Goal: Task Accomplishment & Management: Complete application form

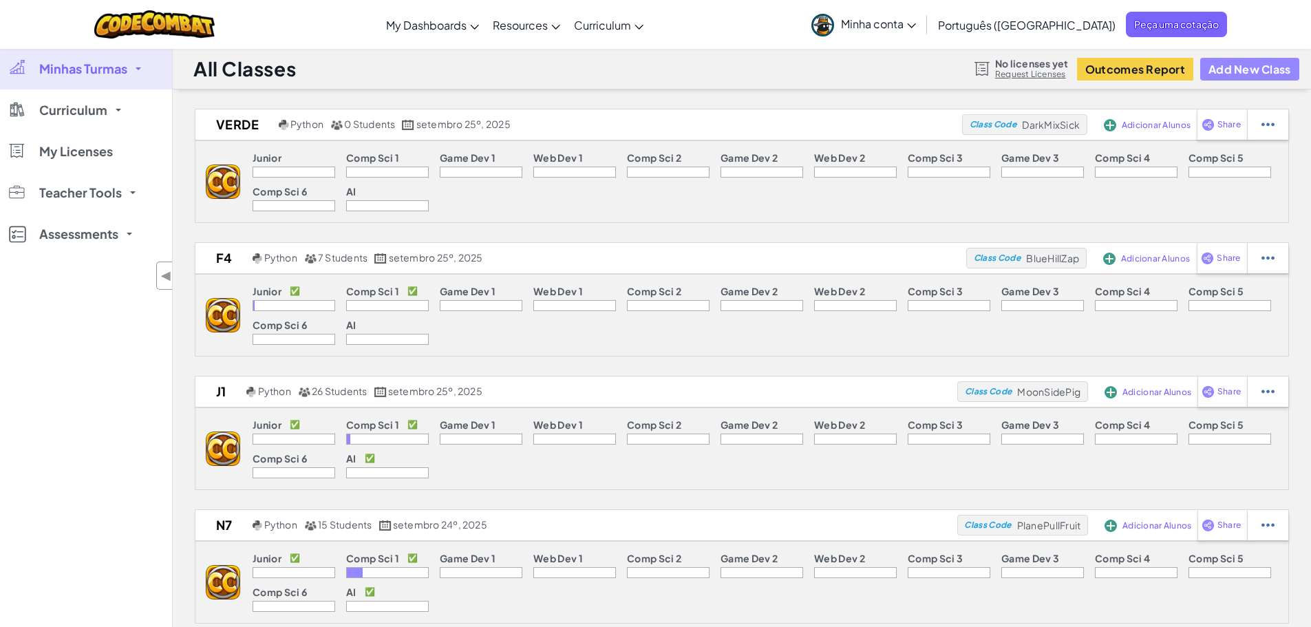
click at [1247, 72] on button "Add New Class" at bounding box center [1250, 69] width 99 height 23
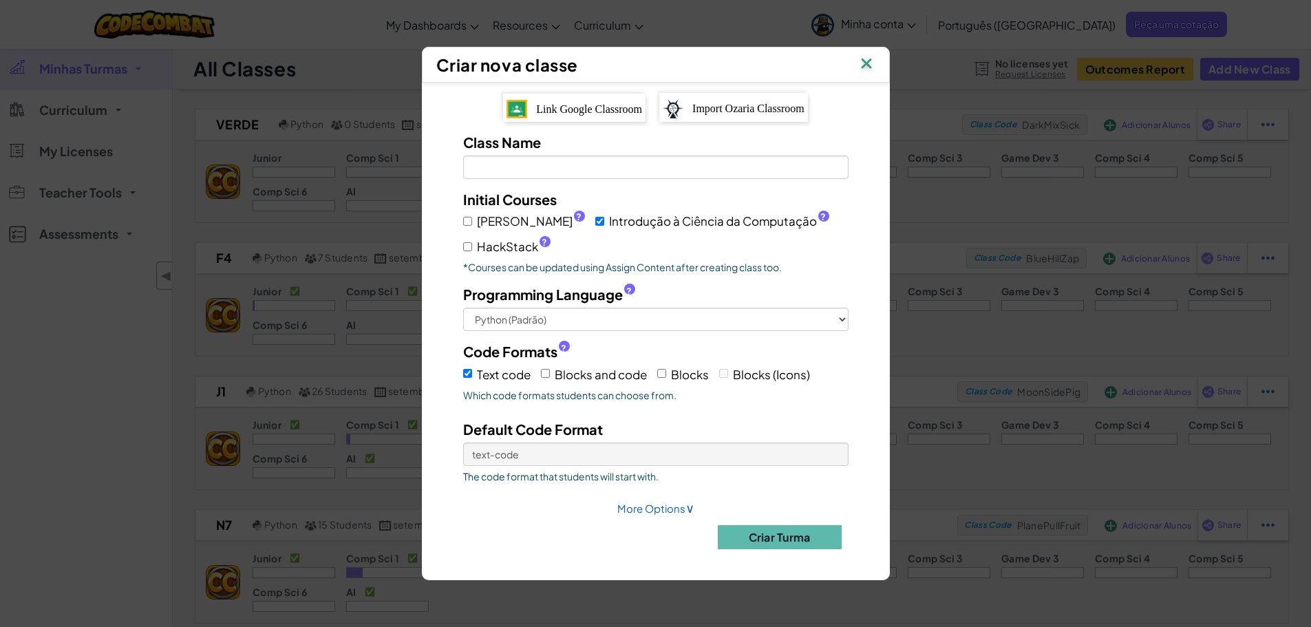
click at [474, 216] on label "[PERSON_NAME] ?" at bounding box center [524, 221] width 122 height 20
click at [472, 217] on input "[PERSON_NAME] ?" at bounding box center [467, 221] width 9 height 9
checkbox input "true"
click at [465, 249] on input "HackStack ?" at bounding box center [467, 246] width 9 height 9
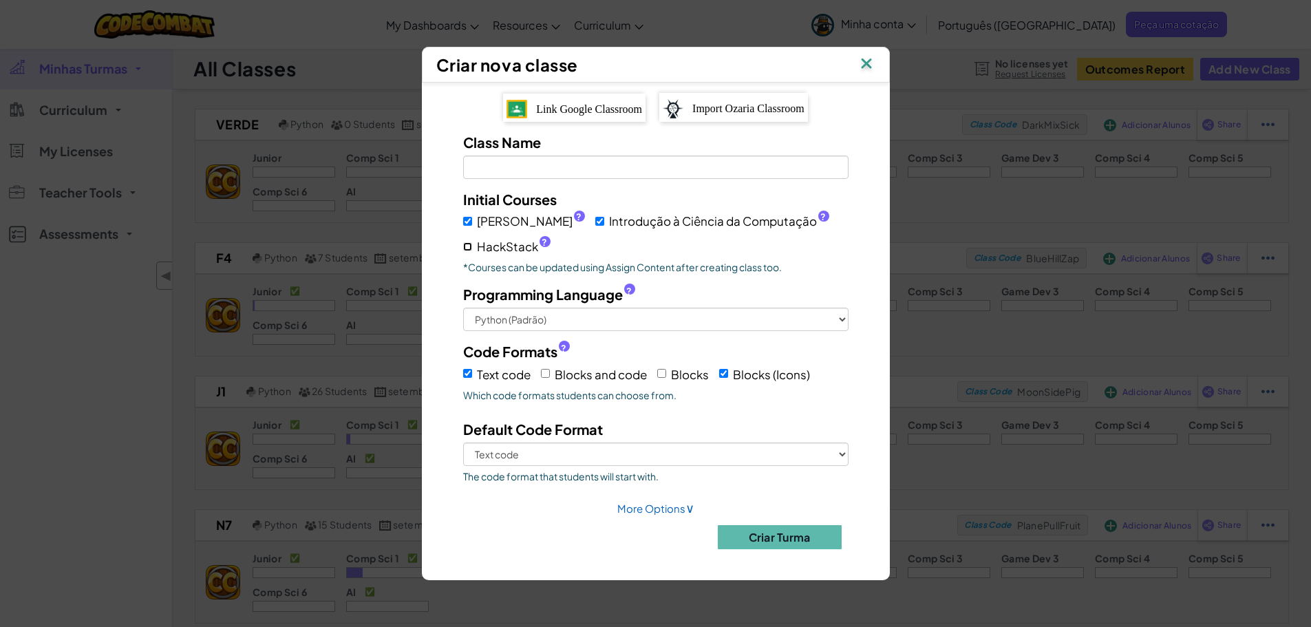
checkbox input "true"
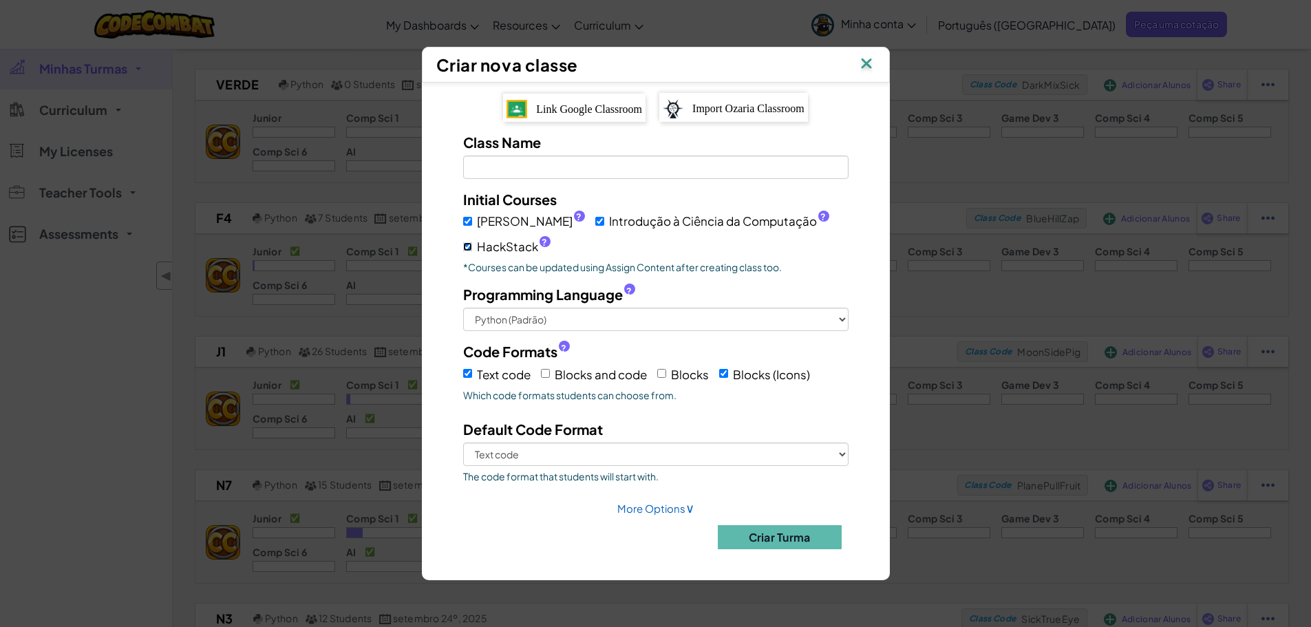
scroll to position [41, 0]
click at [607, 167] on input "Class Name Field is required" at bounding box center [656, 167] width 386 height 23
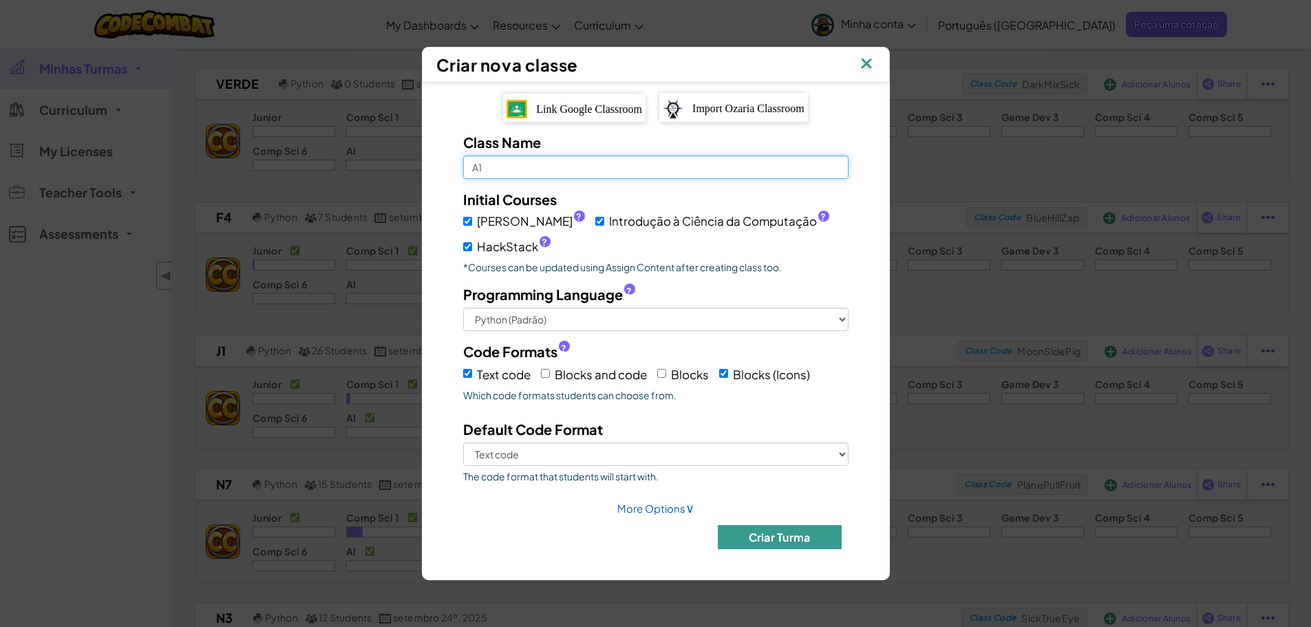
type input "A1"
click at [784, 533] on button "Criar Turma" at bounding box center [780, 537] width 124 height 24
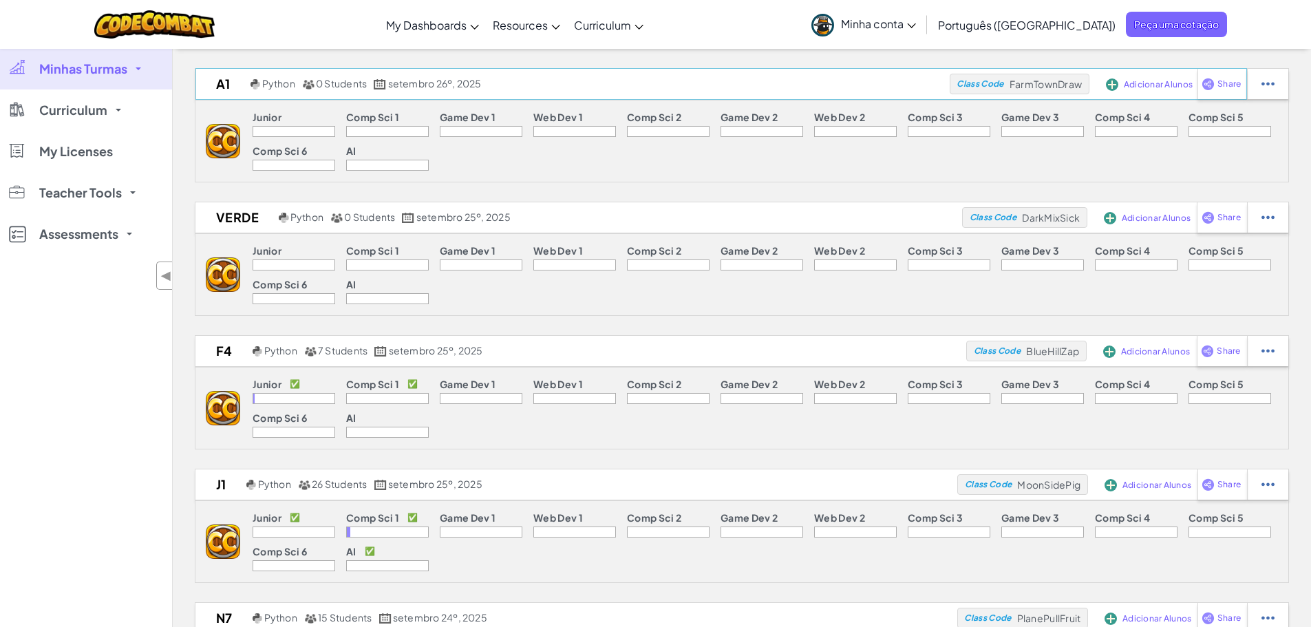
click at [1132, 81] on span "Adicionar Alunos" at bounding box center [1158, 85] width 69 height 8
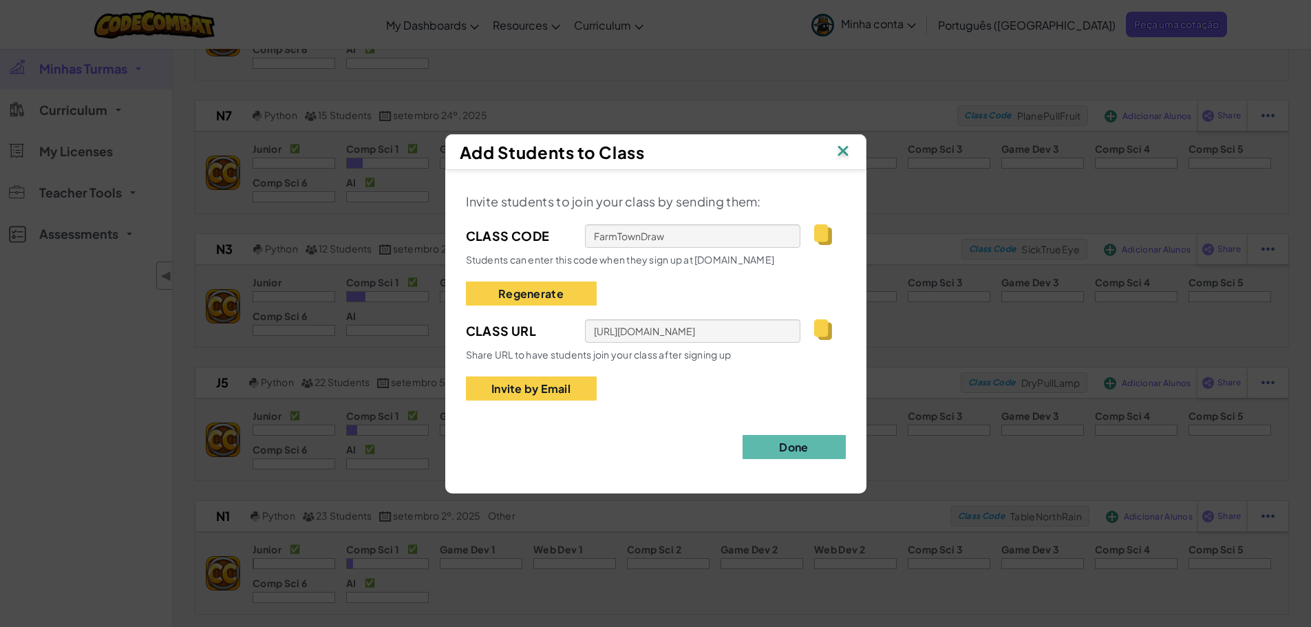
scroll to position [553, 0]
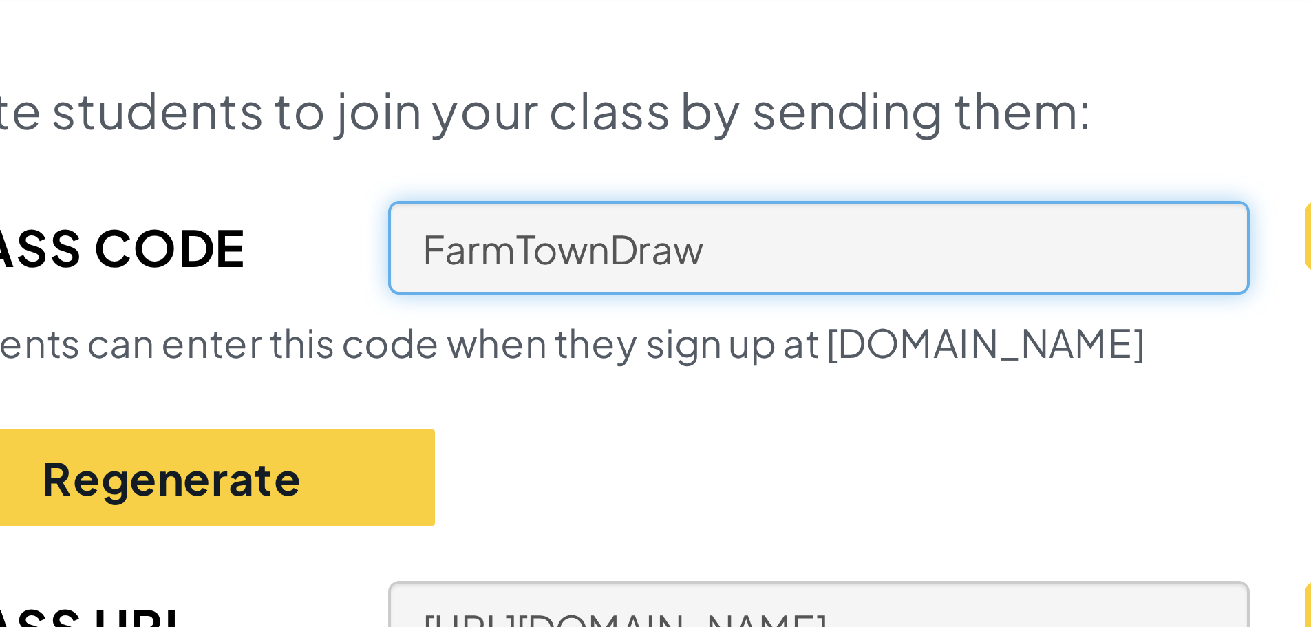
drag, startPoint x: 668, startPoint y: 235, endPoint x: 582, endPoint y: 233, distance: 86.8
click at [582, 233] on div "Class Code FarmTownDraw" at bounding box center [656, 235] width 380 height 23
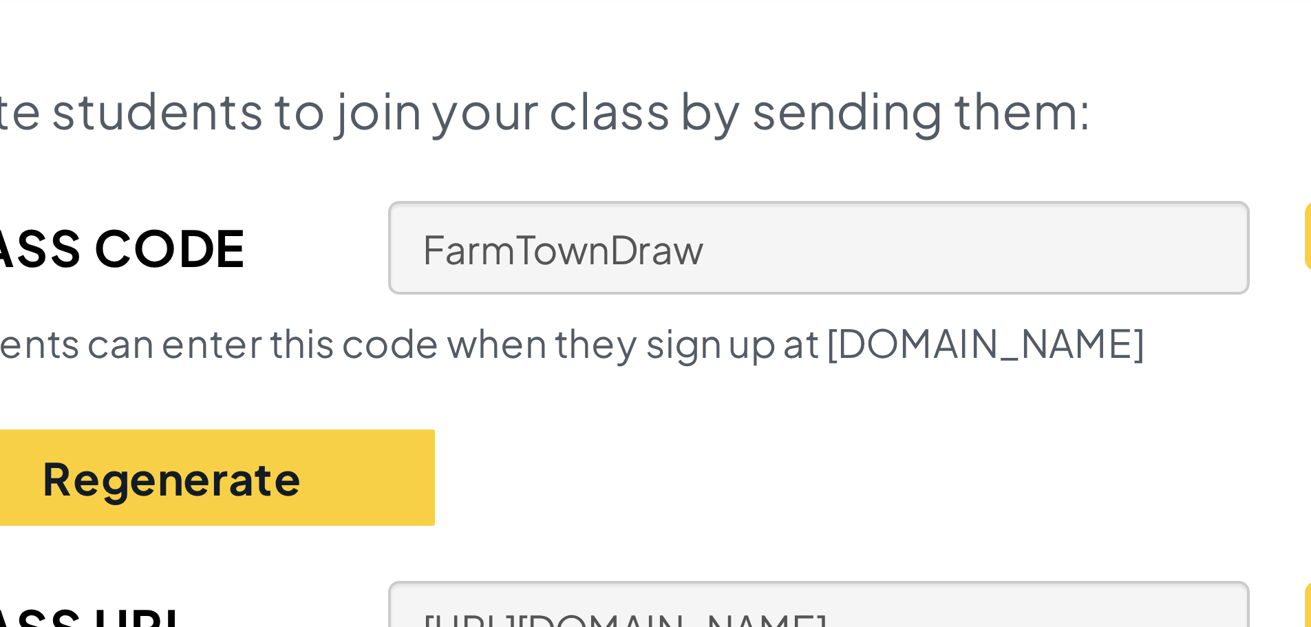
click at [748, 220] on div "Invite students to join your class by sending them: Class Code FarmTownDraw Stu…" at bounding box center [656, 296] width 380 height 210
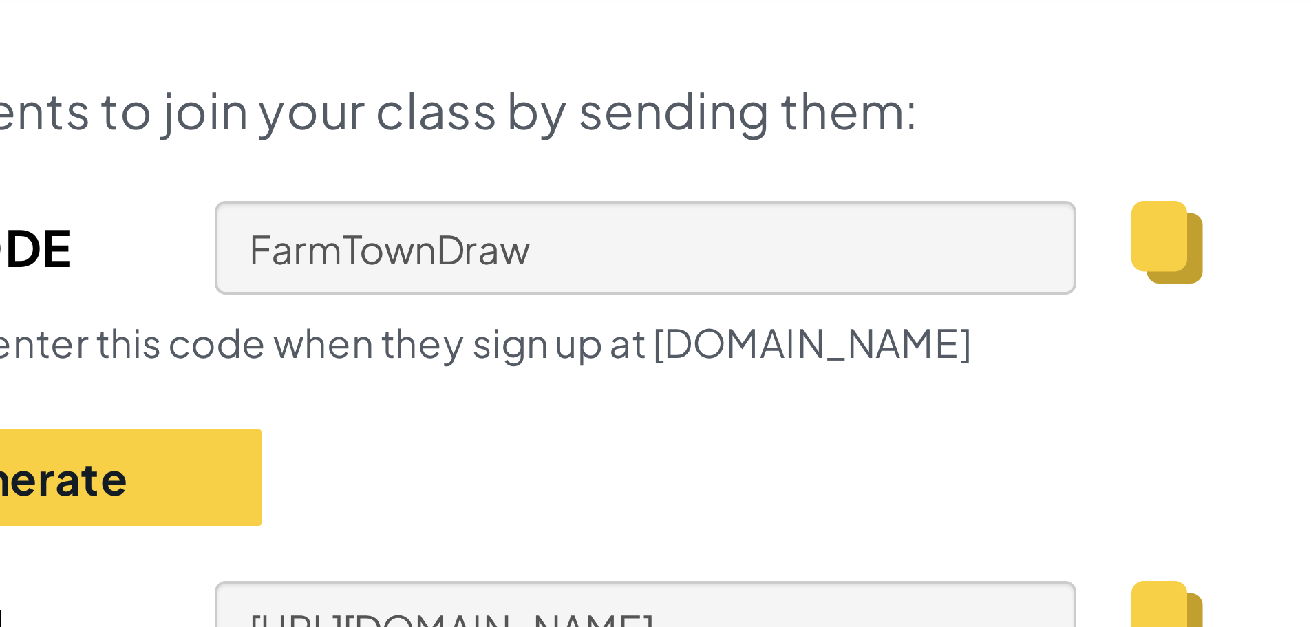
click at [825, 234] on img at bounding box center [822, 234] width 17 height 21
click at [706, 279] on div "Invite students to join your class by sending them: Class Code FarmTownDraw Stu…" at bounding box center [656, 296] width 380 height 210
drag, startPoint x: 768, startPoint y: 204, endPoint x: 679, endPoint y: 207, distance: 88.2
click at [679, 207] on div "Invite students to join your class by sending them: Class Code FarmTownDraw Stu…" at bounding box center [656, 296] width 380 height 210
click at [757, 211] on div "Invite students to join your class by sending them: Class Code FarmTownDraw Stu…" at bounding box center [656, 296] width 380 height 210
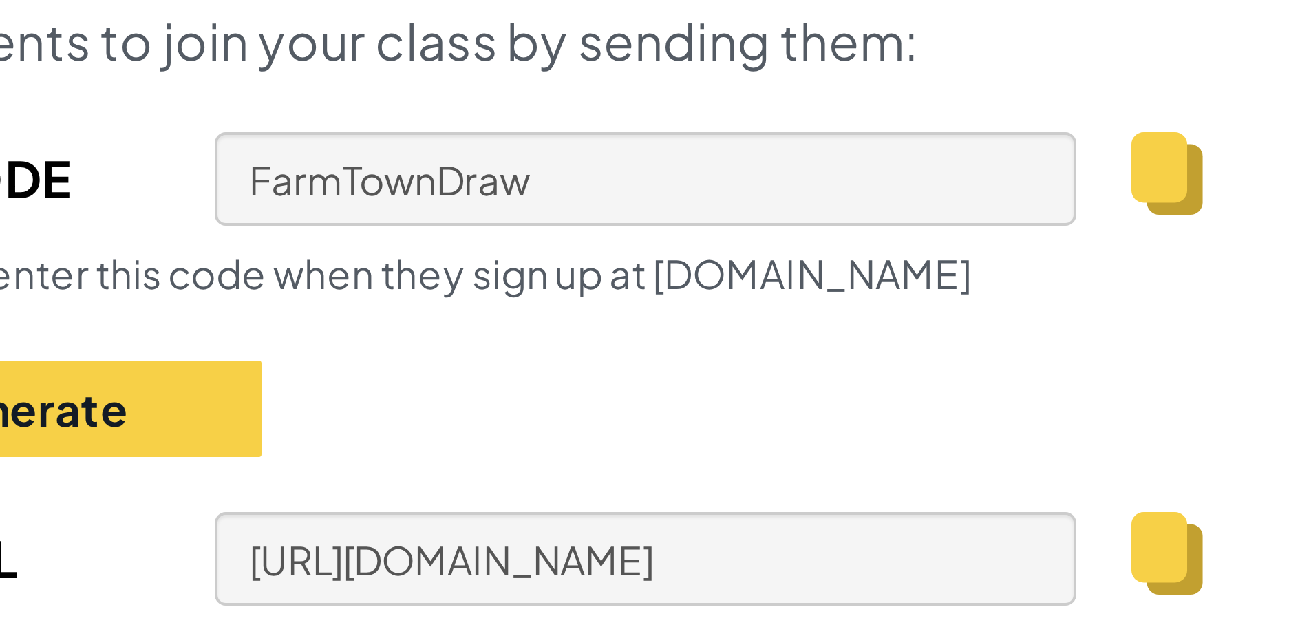
click at [754, 310] on div "Invite students to join your class by sending them: Class Code FarmTownDraw Stu…" at bounding box center [656, 296] width 380 height 210
click at [808, 309] on div "Invite students to join your class by sending them: Class Code FarmTownDraw Stu…" at bounding box center [656, 296] width 380 height 210
click at [777, 284] on div "Invite students to join your class by sending them: Class Code FarmTownDraw Stu…" at bounding box center [656, 296] width 380 height 210
click at [792, 311] on div "Invite students to join your class by sending them: Class Code FarmTownDraw Stu…" at bounding box center [656, 296] width 380 height 210
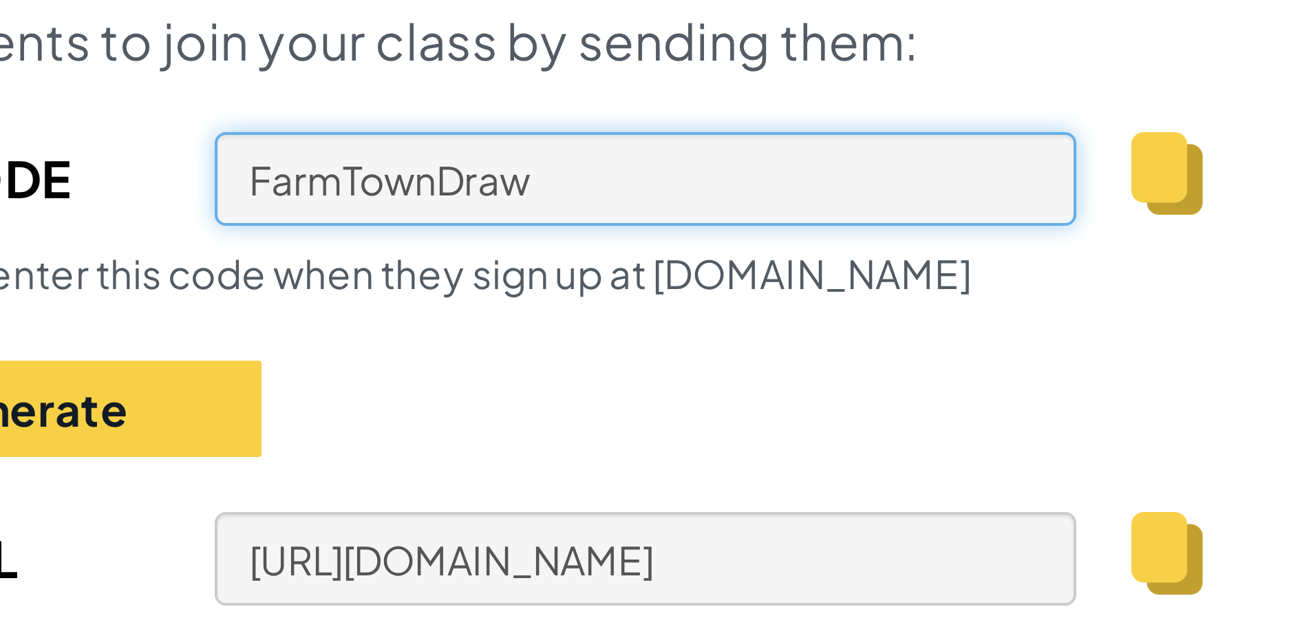
click at [698, 244] on input "FarmTownDraw" at bounding box center [693, 235] width 216 height 23
click at [684, 238] on input "FarmTownDraw" at bounding box center [693, 235] width 216 height 23
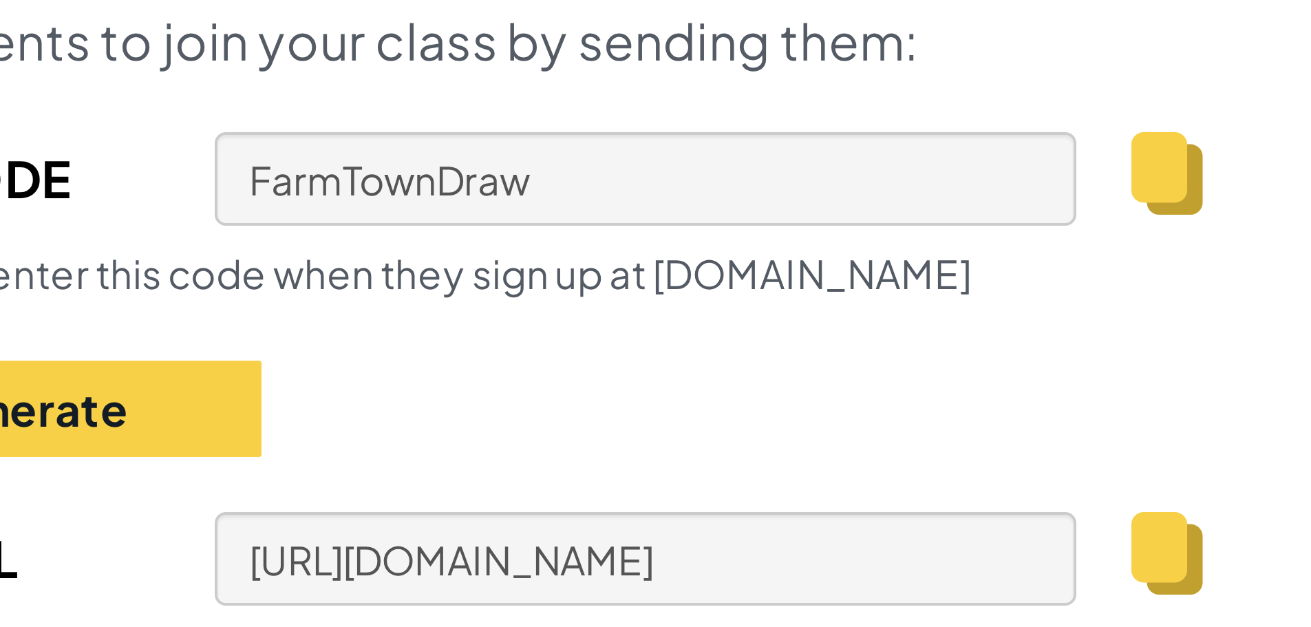
click at [688, 251] on div "Invite students to join your class by sending them: Class Code FarmTownDraw Stu…" at bounding box center [656, 296] width 380 height 210
drag, startPoint x: 787, startPoint y: 257, endPoint x: 702, endPoint y: 264, distance: 85.6
click at [702, 264] on div "Invite students to join your class by sending them: Class Code FarmTownDraw Stu…" at bounding box center [656, 296] width 380 height 210
click at [735, 286] on div "Invite students to join your class by sending them: Class Code FarmTownDraw Stu…" at bounding box center [656, 296] width 380 height 210
click at [812, 251] on div "Invite students to join your class by sending them: Class Code FarmTownDraw Stu…" at bounding box center [656, 296] width 380 height 210
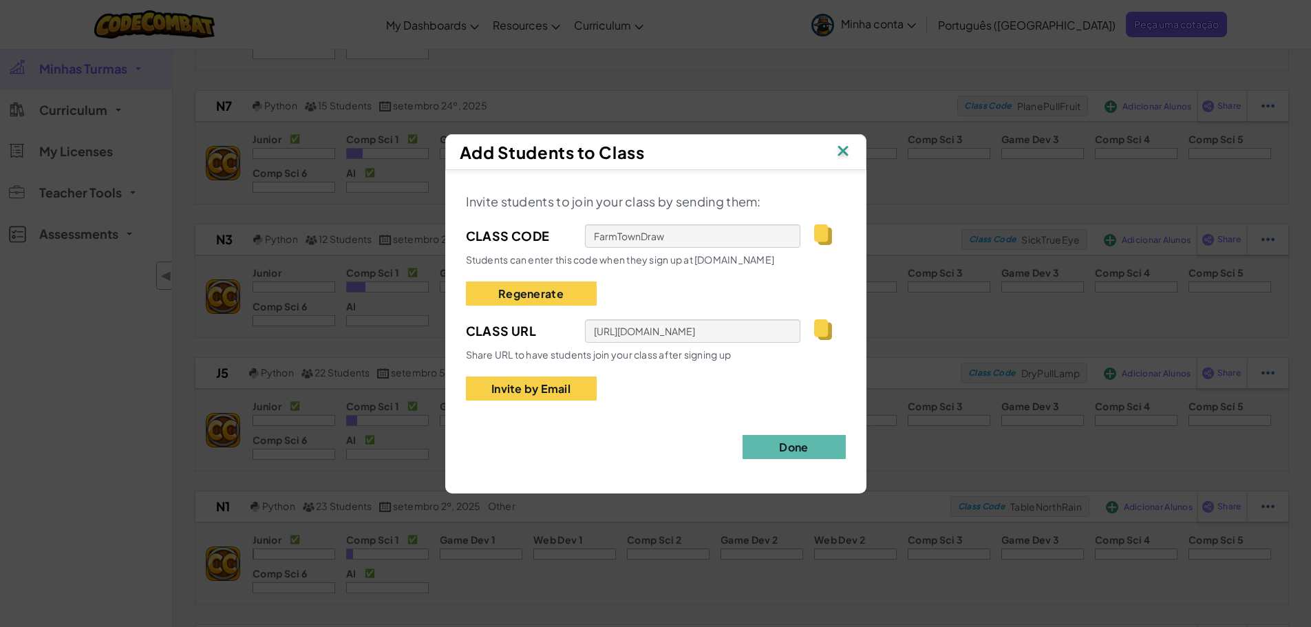
click at [848, 152] on img at bounding box center [843, 152] width 18 height 21
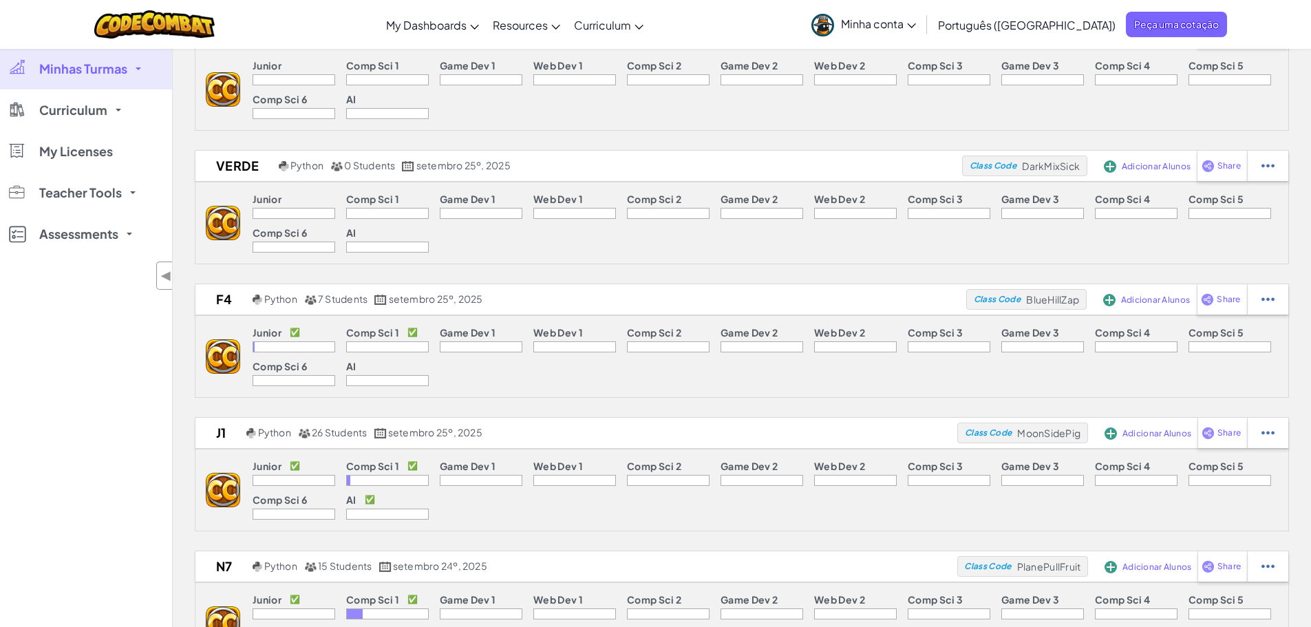
scroll to position [0, 0]
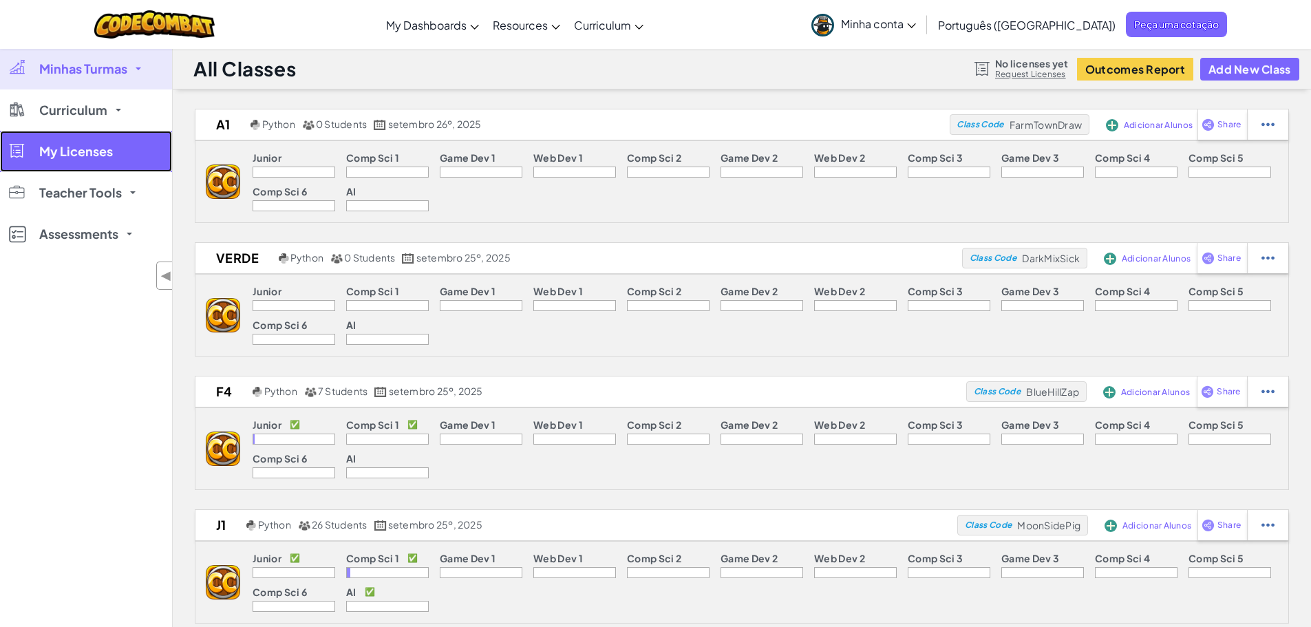
click at [116, 166] on link "My Licenses" at bounding box center [86, 151] width 172 height 41
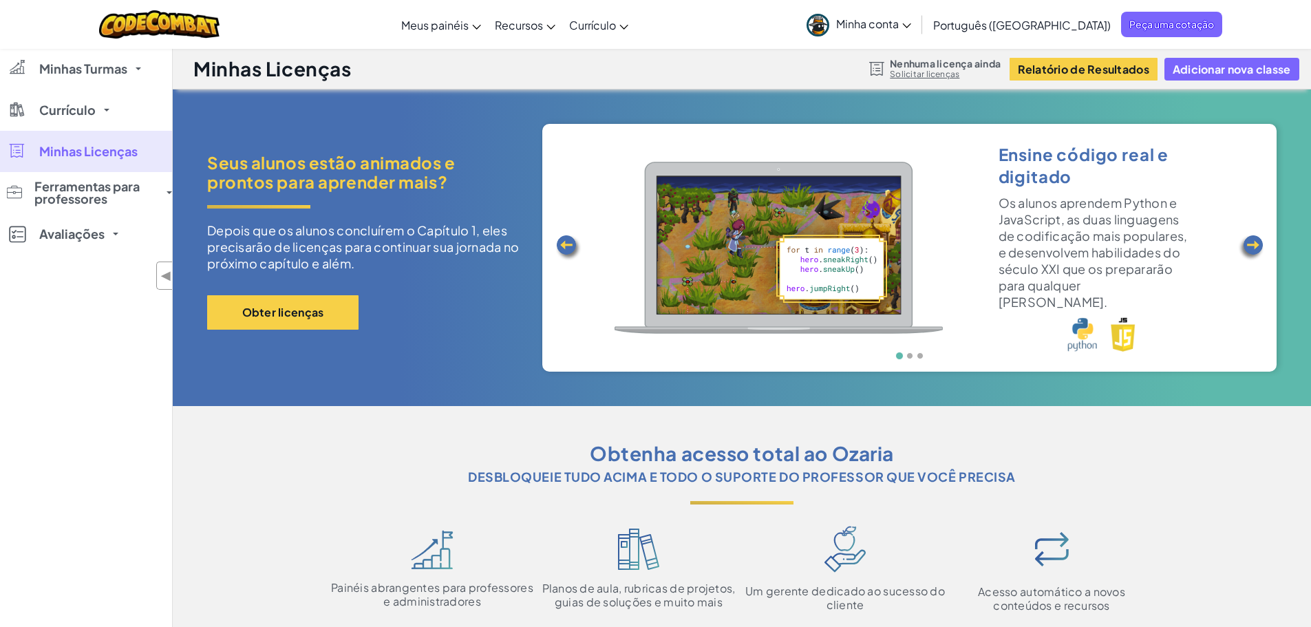
click at [1248, 238] on img at bounding box center [1252, 248] width 28 height 28
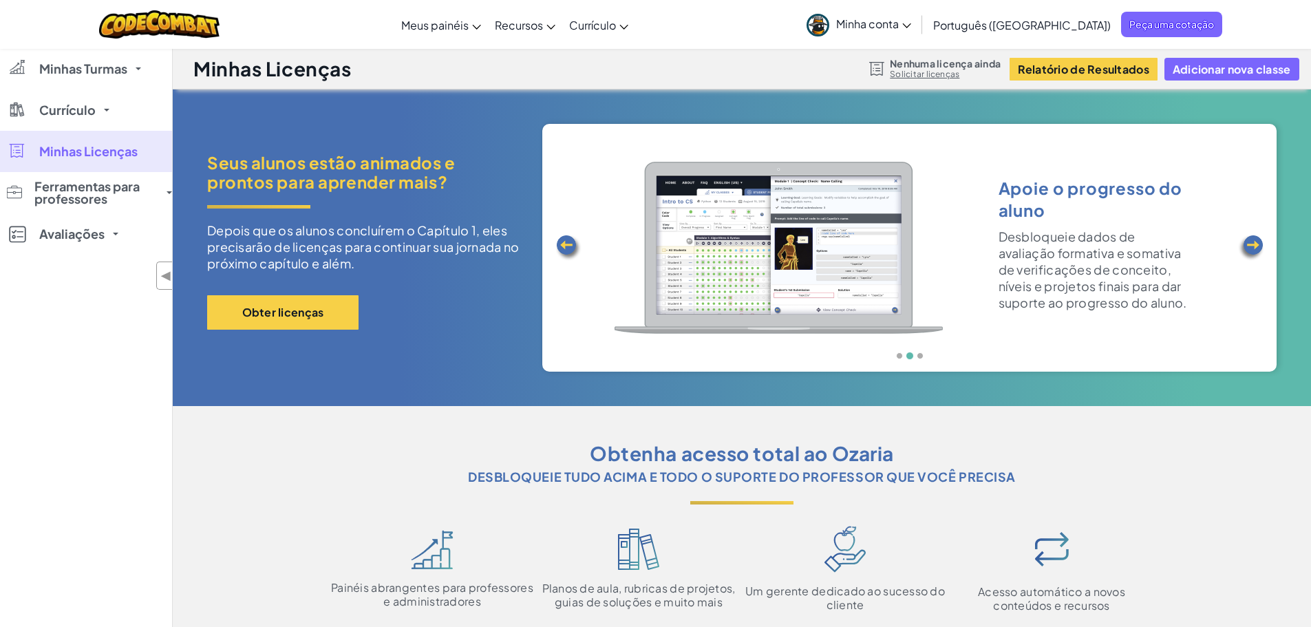
click at [1248, 238] on img at bounding box center [1252, 248] width 28 height 28
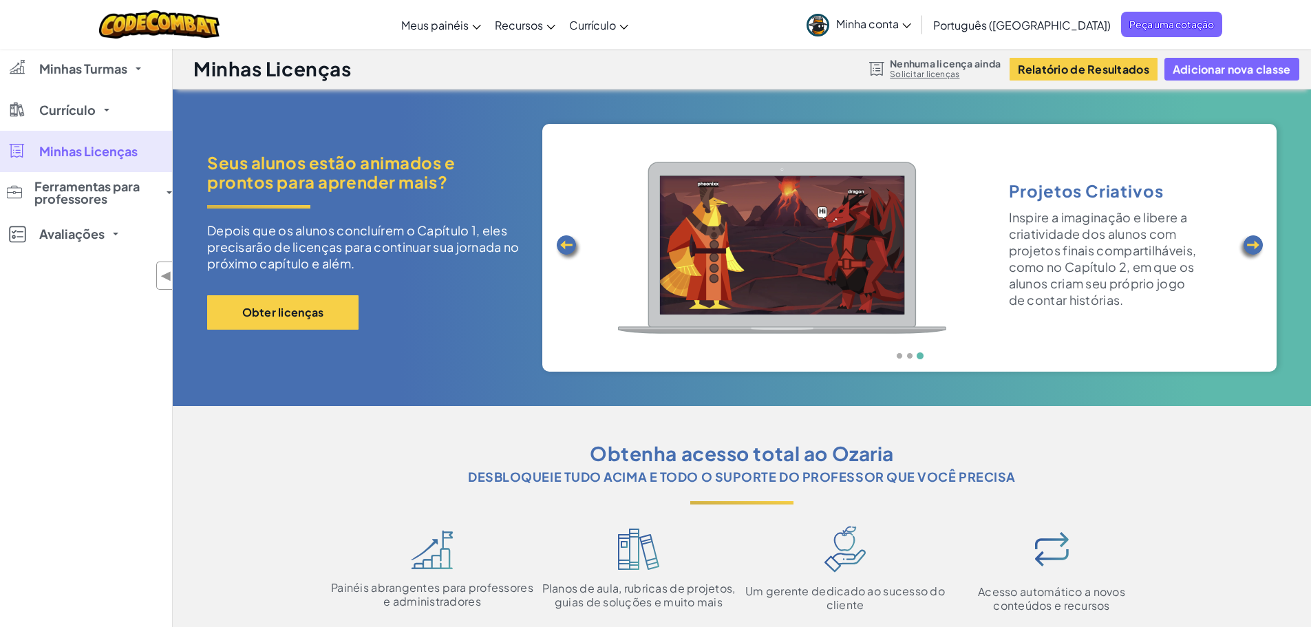
click at [1248, 238] on img at bounding box center [1252, 248] width 28 height 28
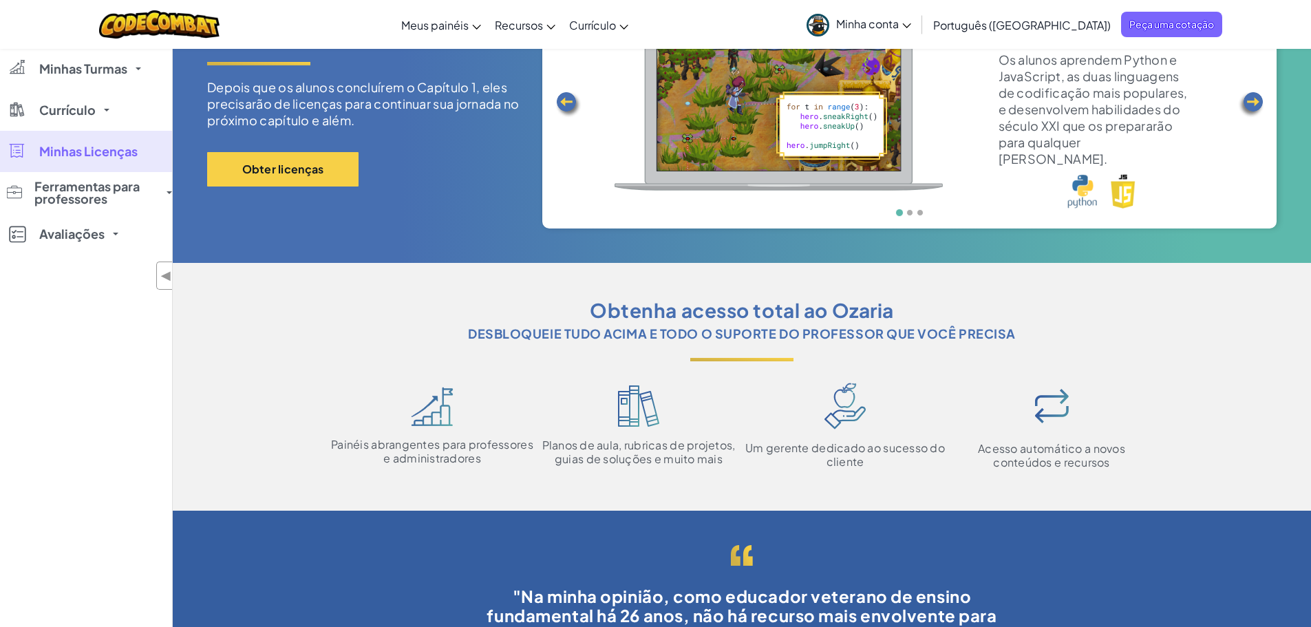
scroll to position [145, 0]
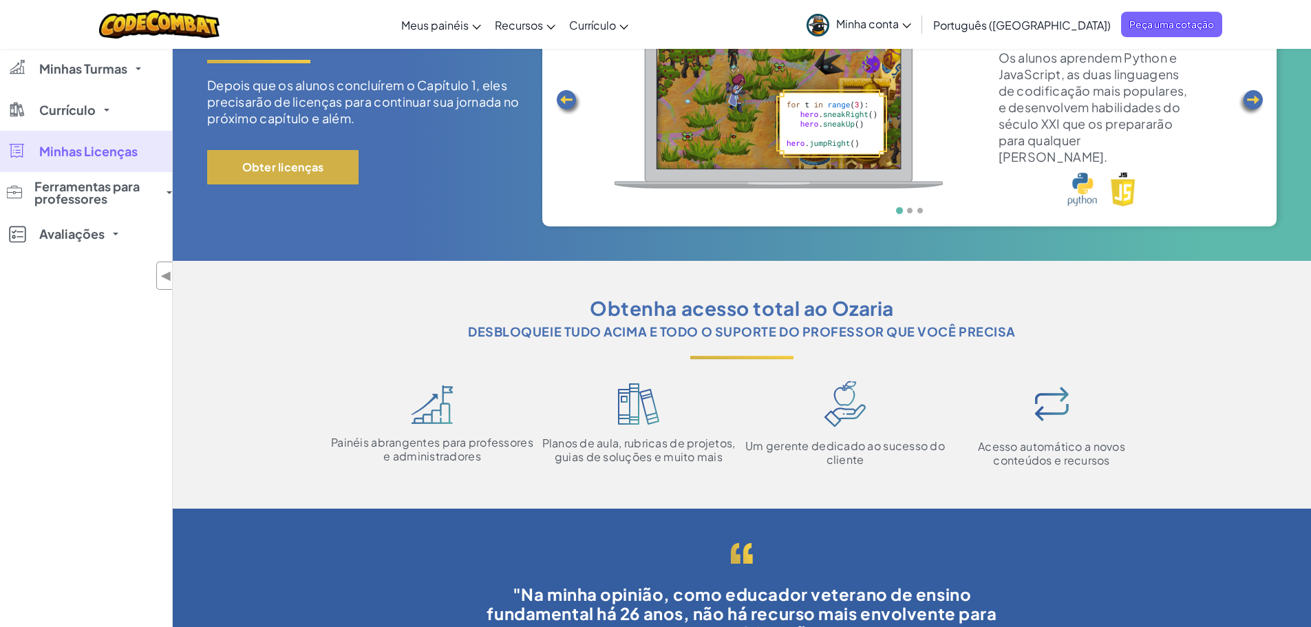
click at [297, 180] on button "Obter licenças" at bounding box center [282, 167] width 151 height 34
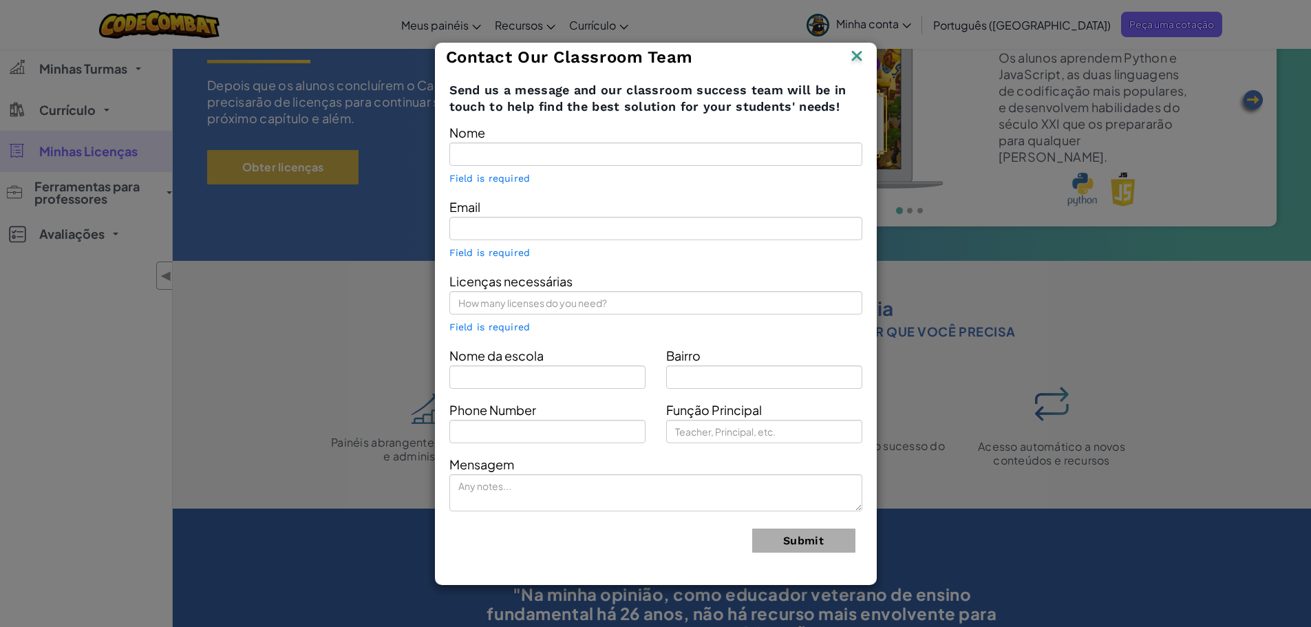
type input "[PERSON_NAME] [PERSON_NAME]"
type input "[PERSON_NAME][EMAIL_ADDRESS][DOMAIN_NAME]"
type input "Estação conhecimento"
type input "NH"
type input "Teacher"
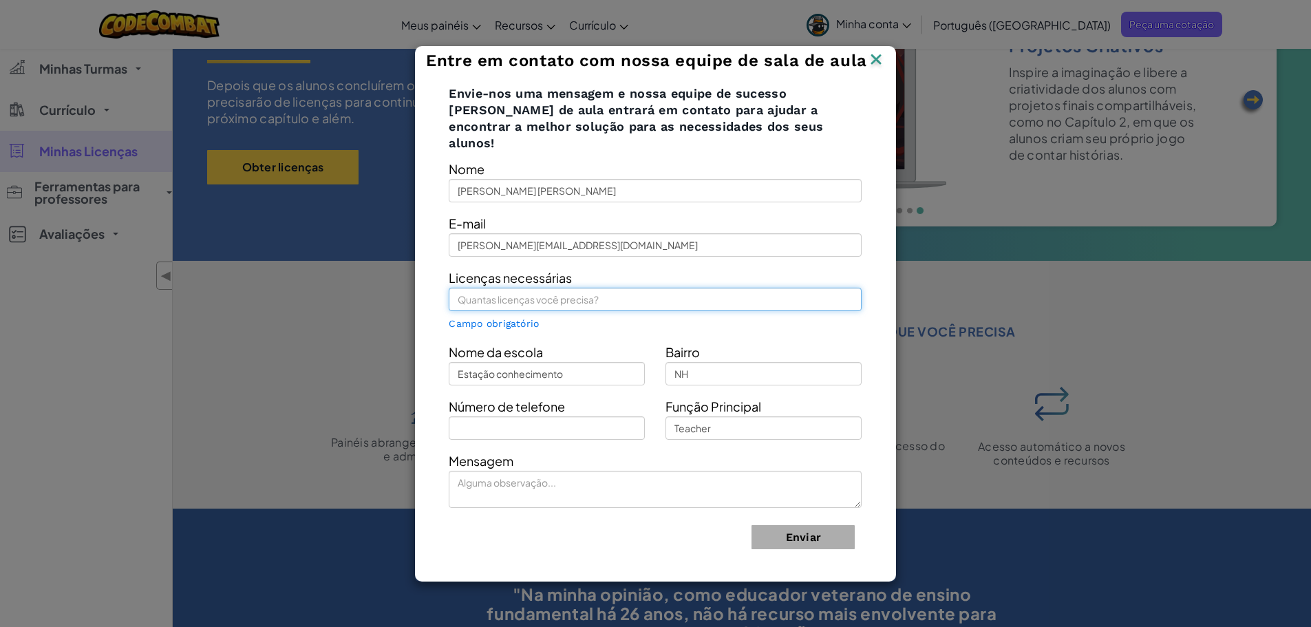
click at [584, 289] on input "text" at bounding box center [655, 299] width 413 height 23
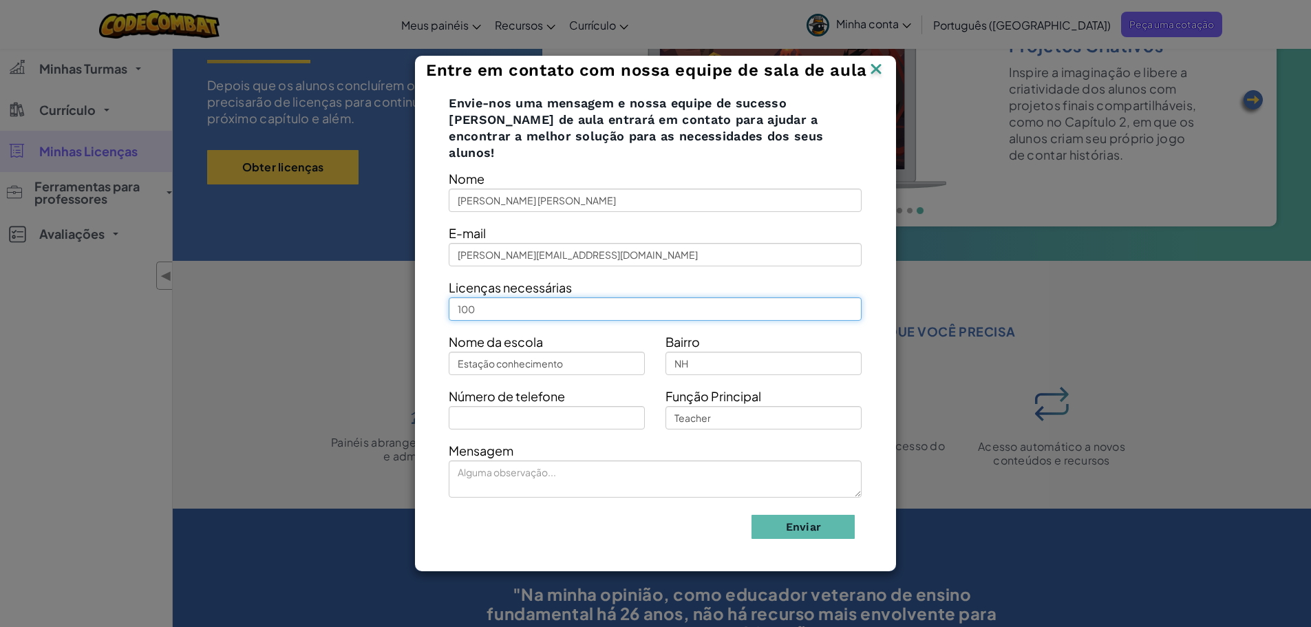
type input "100"
click at [752, 515] on button "Enviar" at bounding box center [803, 527] width 103 height 24
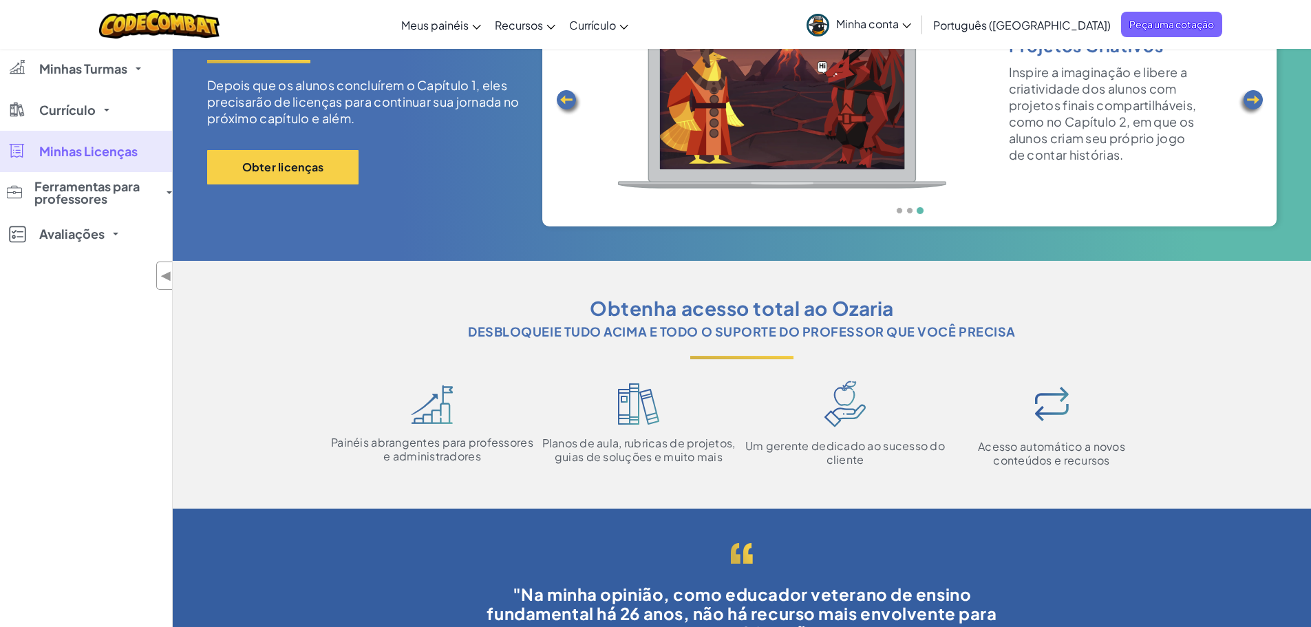
click at [1160, 413] on div "Obtenha acesso total ao Ozaria Desbloqueie tudo acima e todo o suporte do profe…" at bounding box center [742, 384] width 1070 height 179
